Goal: Information Seeking & Learning: Learn about a topic

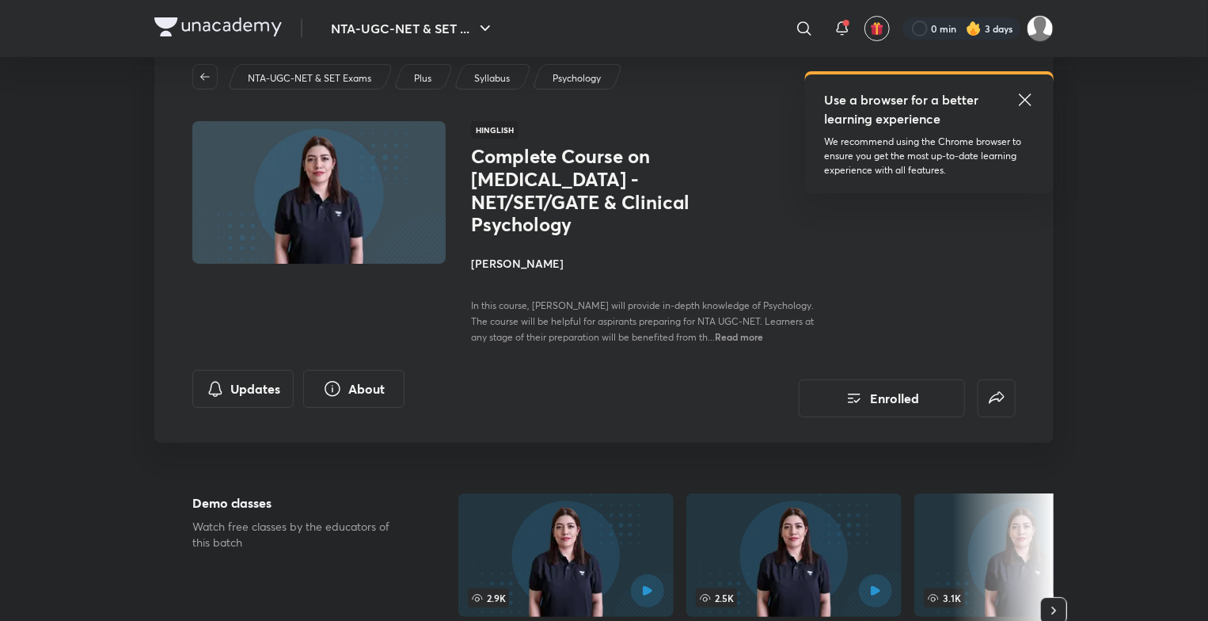
scroll to position [309, 0]
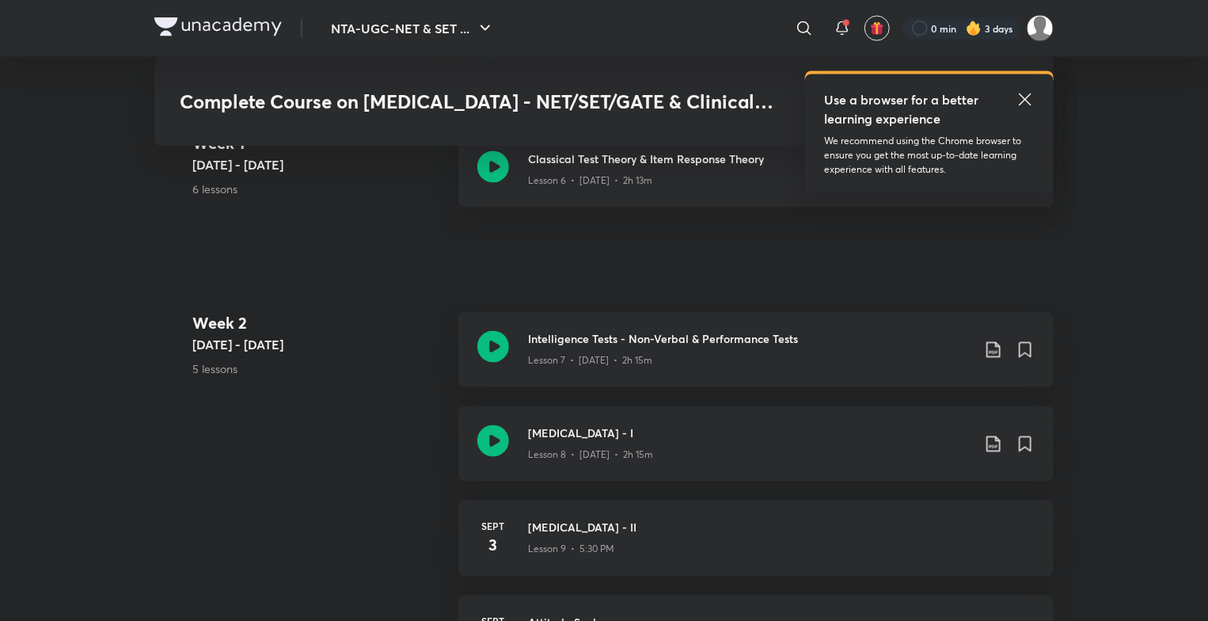
scroll to position [1387, 0]
click at [924, 21] on div at bounding box center [962, 28] width 118 height 22
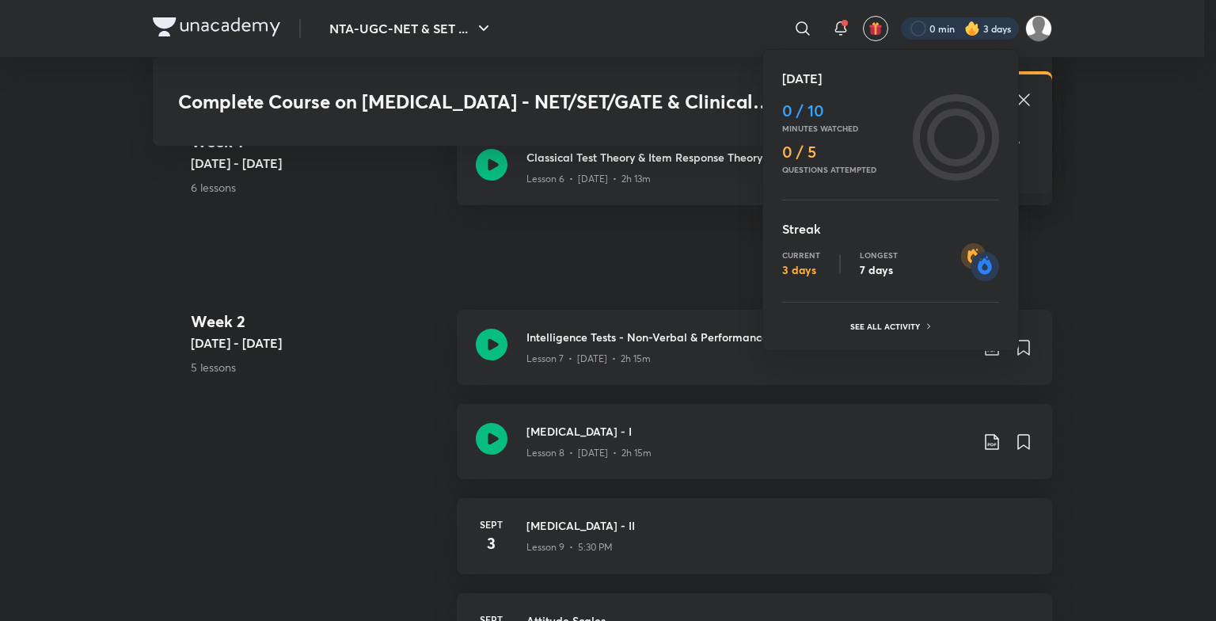
click at [672, 260] on div at bounding box center [608, 310] width 1216 height 621
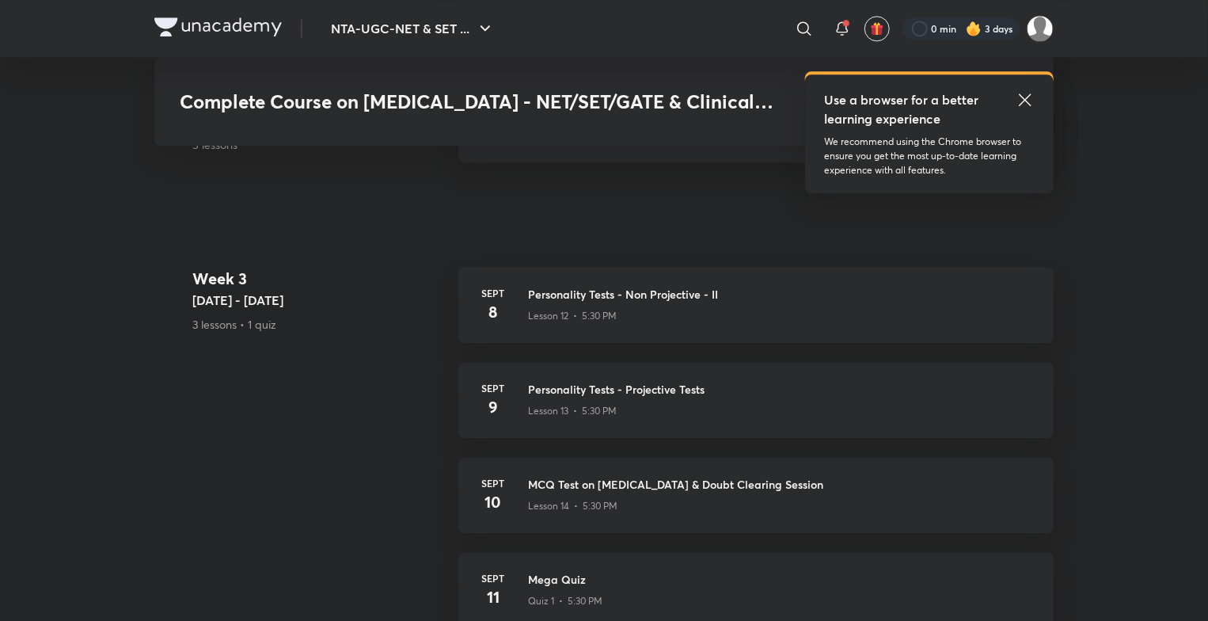
scroll to position [1990, 0]
